Goal: Task Accomplishment & Management: Manage account settings

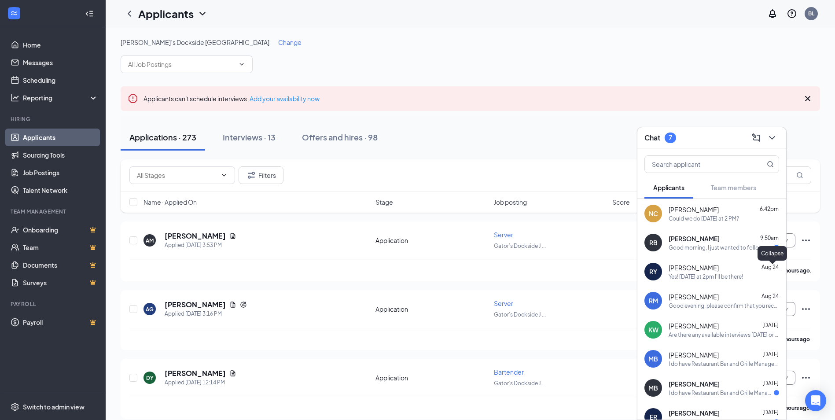
click at [780, 139] on div "Chat 7" at bounding box center [711, 137] width 149 height 21
click at [777, 139] on button at bounding box center [772, 138] width 14 height 14
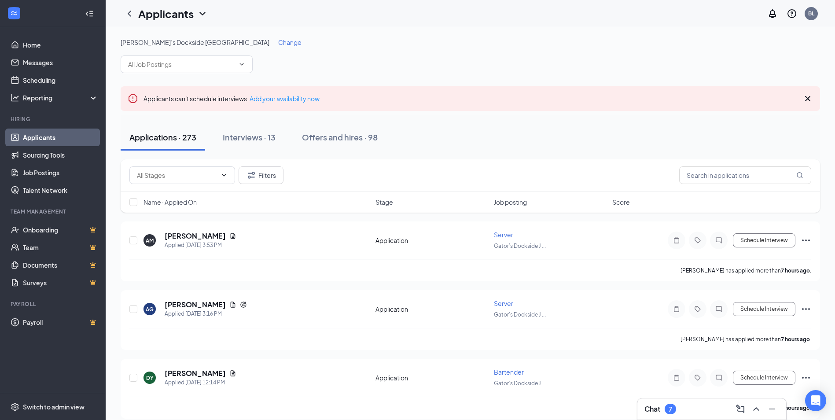
click at [754, 412] on icon "ChevronUp" at bounding box center [756, 409] width 11 height 11
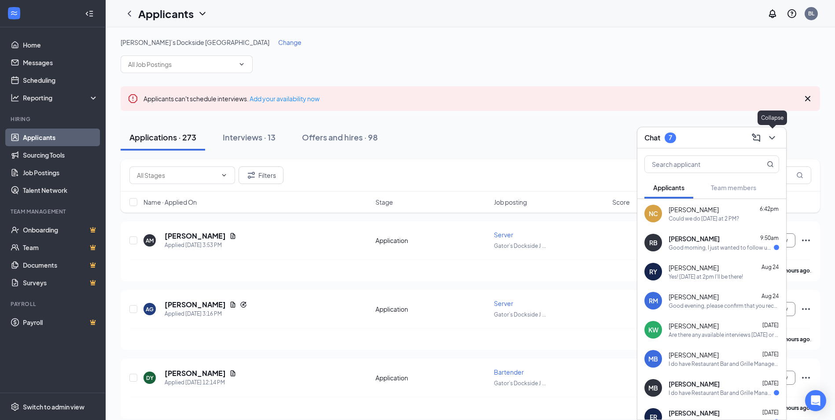
click at [773, 140] on icon "ChevronDown" at bounding box center [772, 138] width 11 height 11
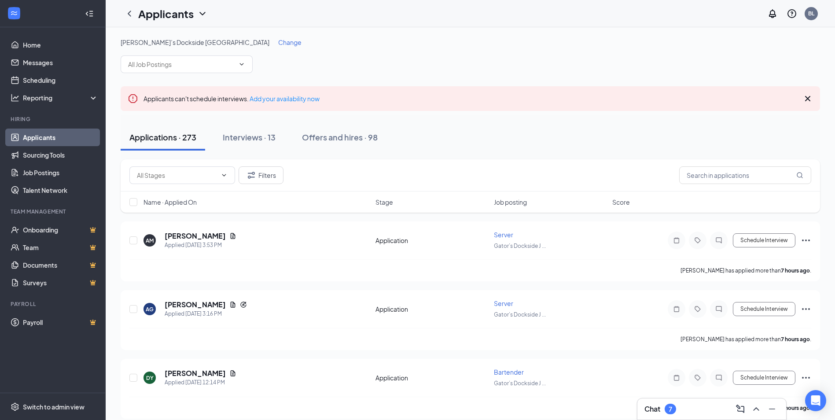
click at [758, 412] on icon "ChevronUp" at bounding box center [756, 409] width 11 height 11
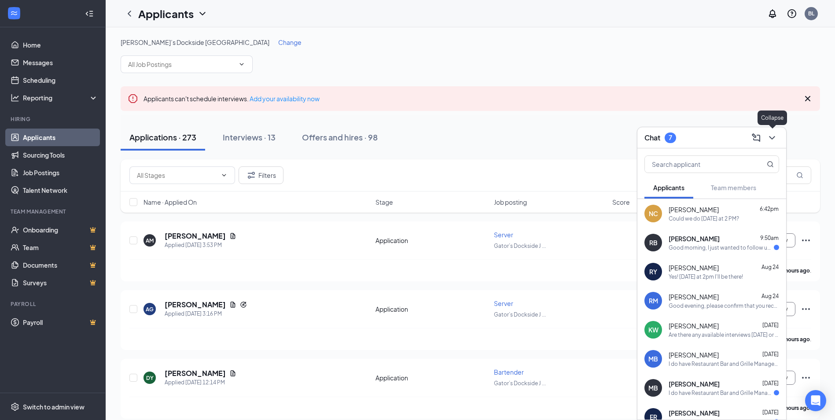
click at [770, 136] on icon "ChevronDown" at bounding box center [772, 138] width 11 height 11
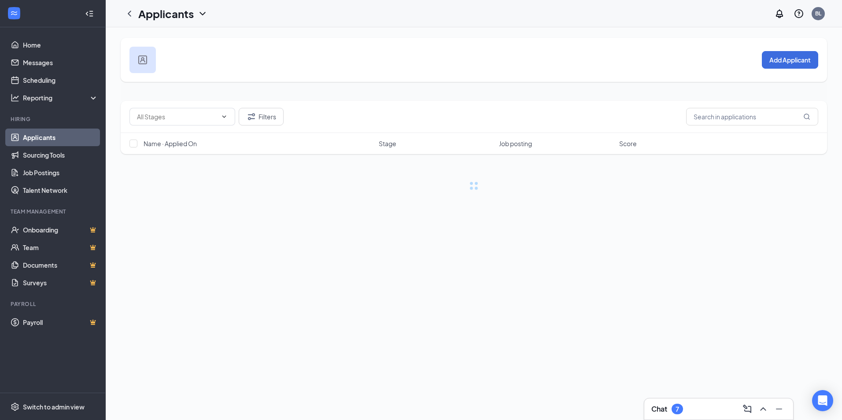
click at [203, 12] on icon "ChevronDown" at bounding box center [202, 13] width 11 height 11
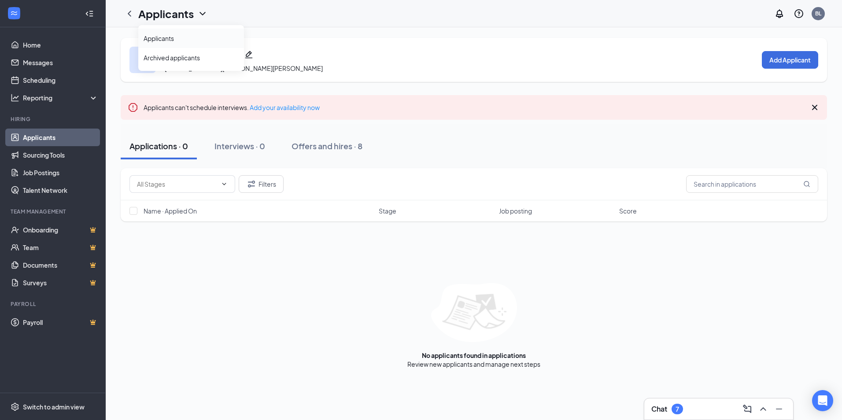
click at [163, 38] on link "Applicants" at bounding box center [191, 38] width 95 height 9
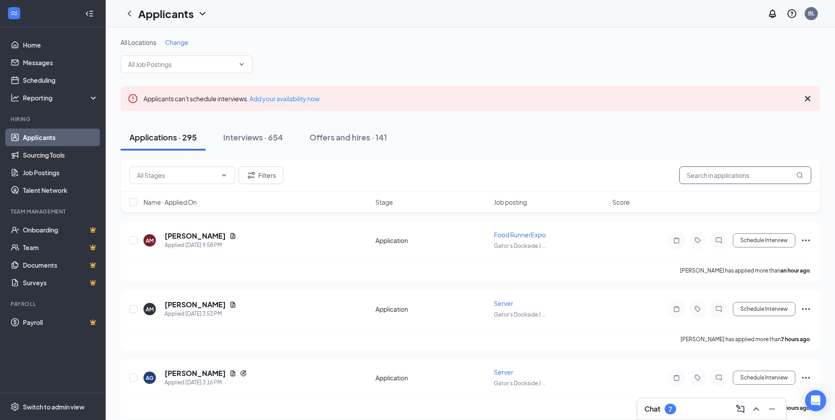
click at [773, 172] on input "text" at bounding box center [745, 175] width 132 height 18
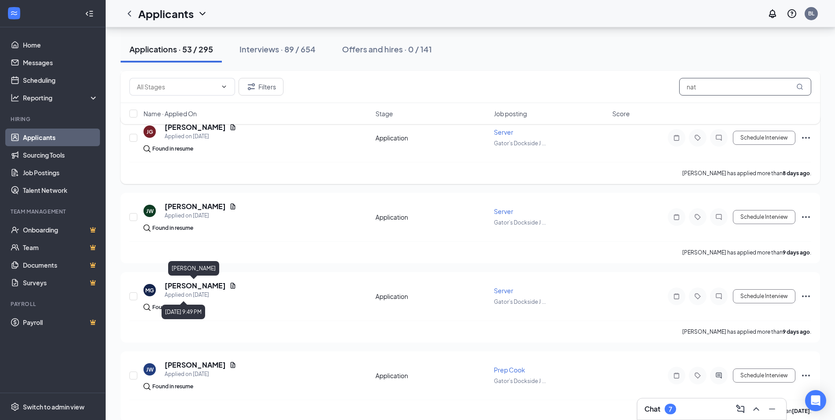
scroll to position [1277, 0]
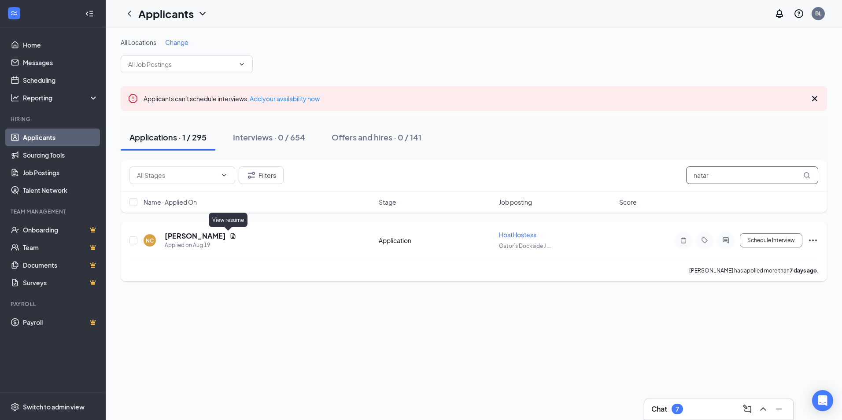
type input "natar"
click at [229, 234] on icon "Document" at bounding box center [232, 235] width 7 height 7
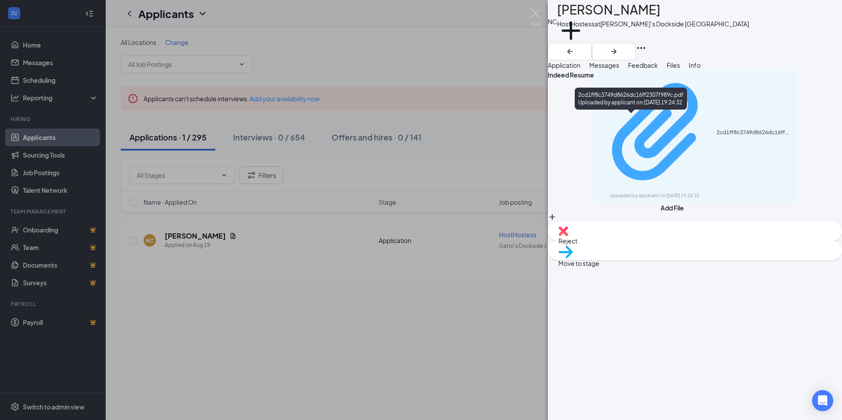
click at [707, 192] on div "Uploaded by applicant on Aug 19, 2025 at 19:24:32" at bounding box center [676, 195] width 132 height 7
